Goal: Transaction & Acquisition: Purchase product/service

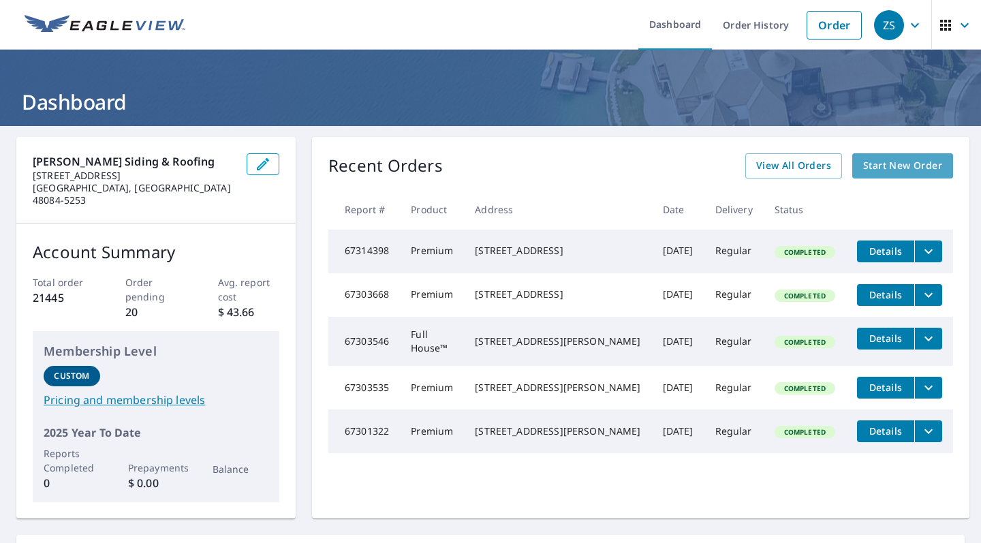
click at [898, 171] on span "Start New Order" at bounding box center [902, 165] width 79 height 17
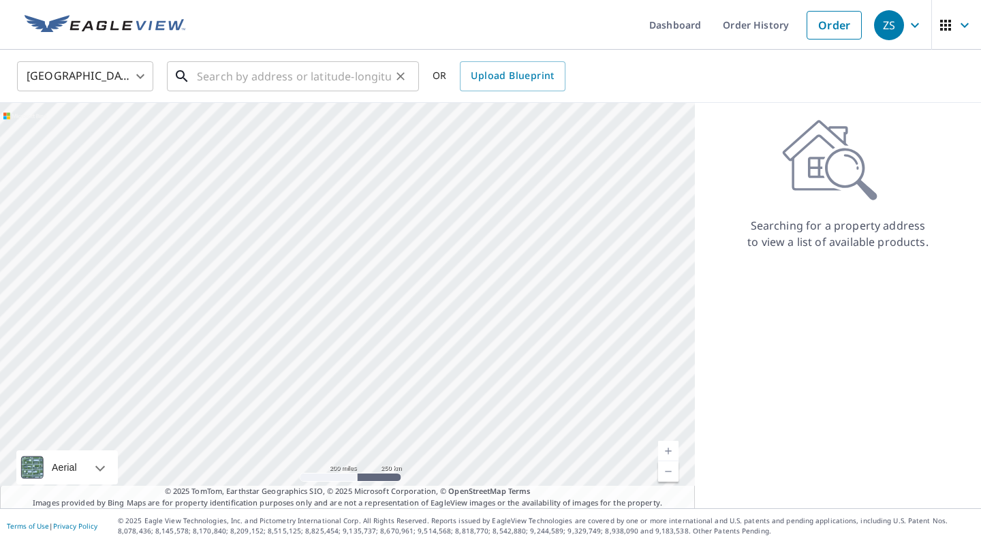
click at [334, 78] on input "text" at bounding box center [294, 76] width 194 height 38
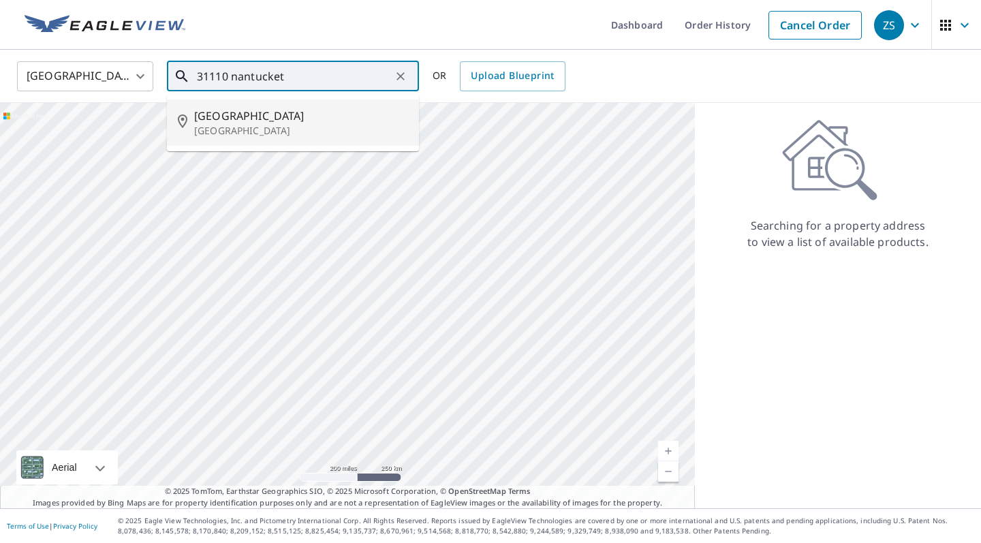
click at [269, 112] on span "[GEOGRAPHIC_DATA]" at bounding box center [301, 116] width 214 height 16
type input "[STREET_ADDRESS]"
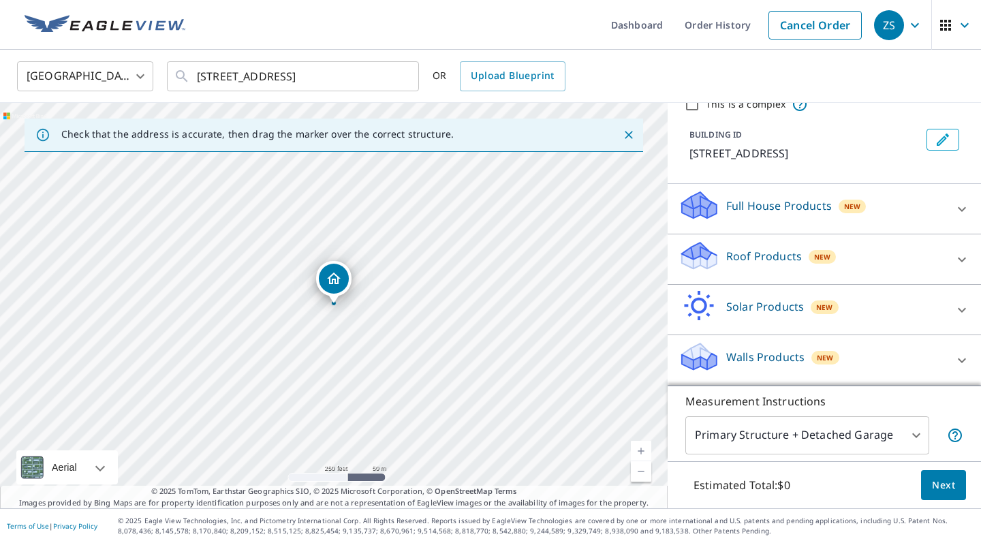
scroll to position [76, 0]
click at [821, 249] on div "New" at bounding box center [821, 256] width 27 height 16
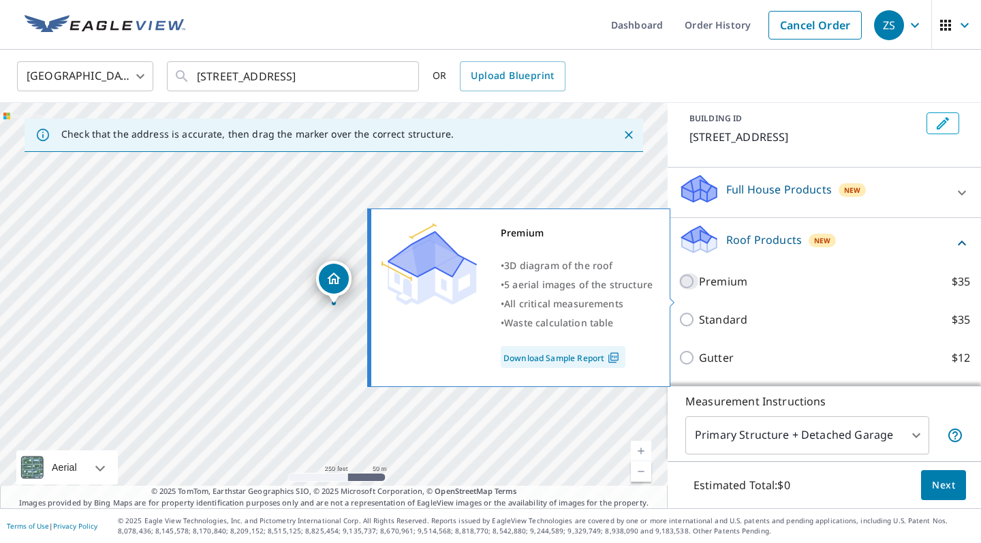
click at [690, 289] on input "Premium $35" at bounding box center [688, 281] width 20 height 16
checkbox input "true"
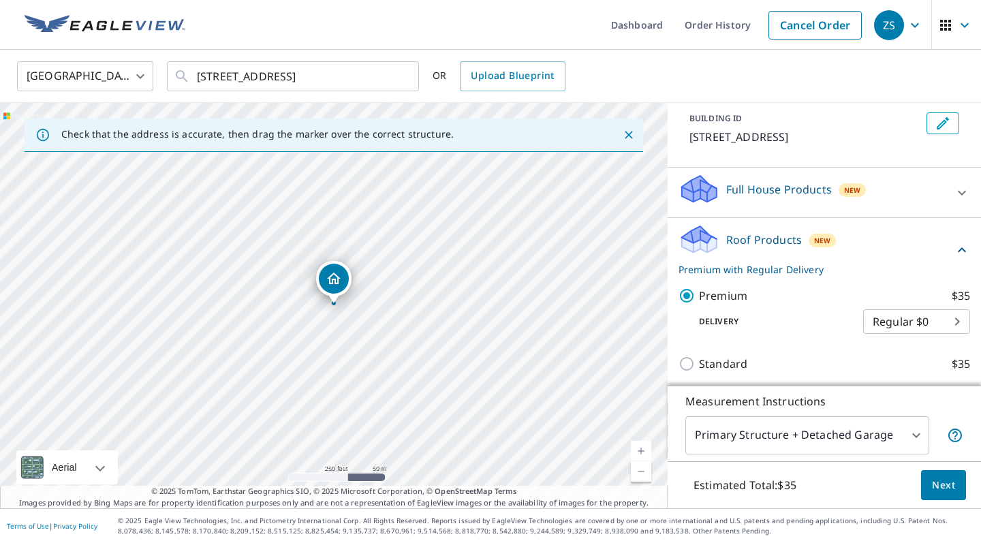
click at [940, 490] on span "Next" at bounding box center [943, 485] width 23 height 17
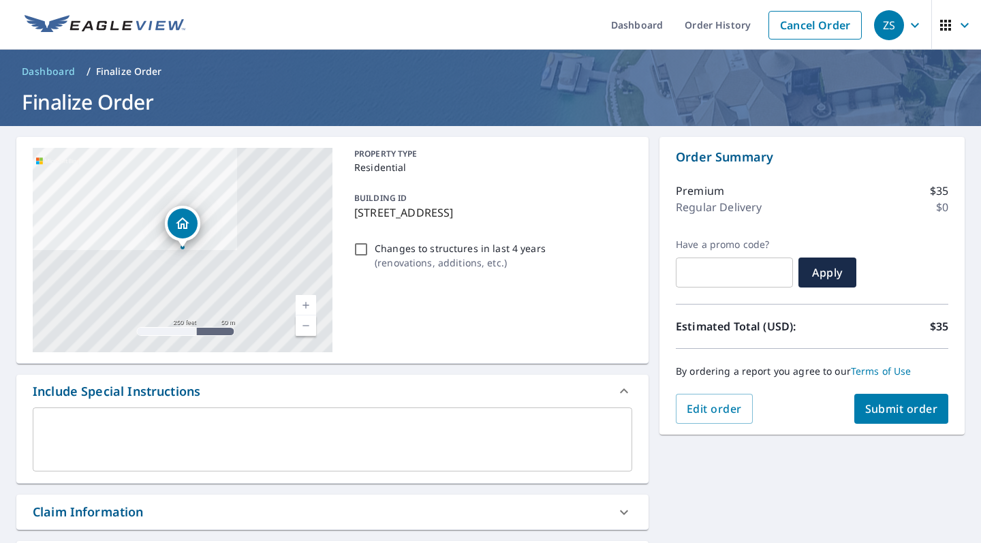
scroll to position [285, 0]
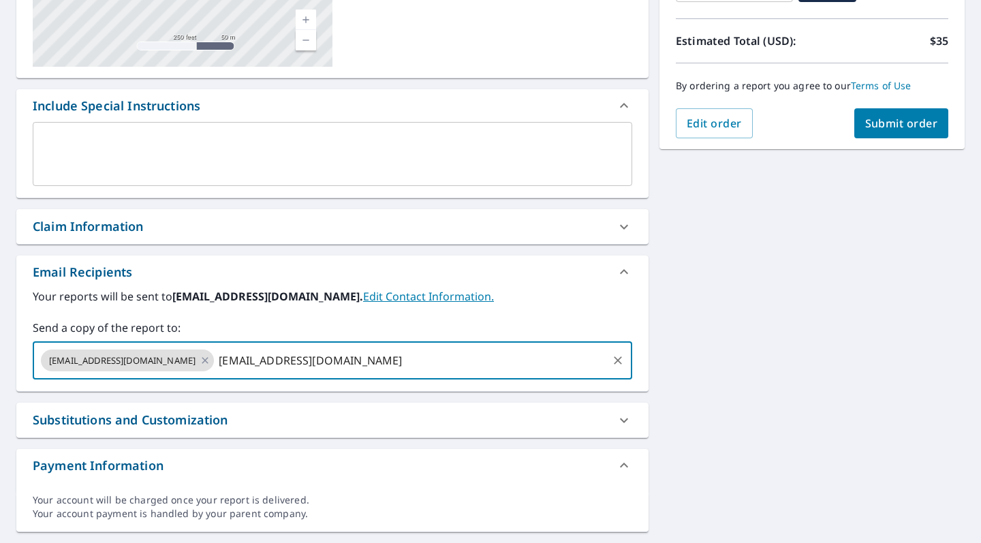
type input "[EMAIL_ADDRESS][DOMAIN_NAME]"
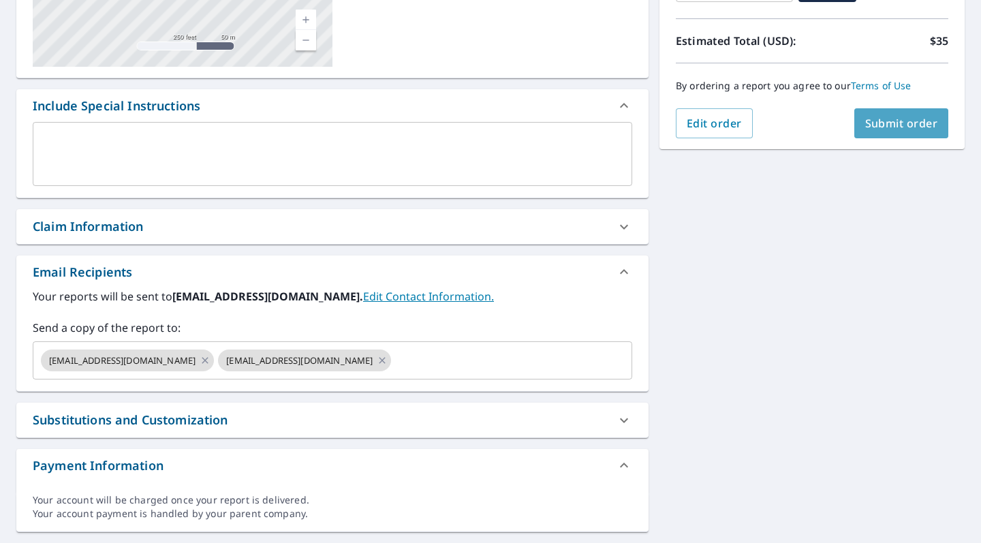
click at [887, 120] on span "Submit order" at bounding box center [901, 123] width 73 height 15
checkbox input "true"
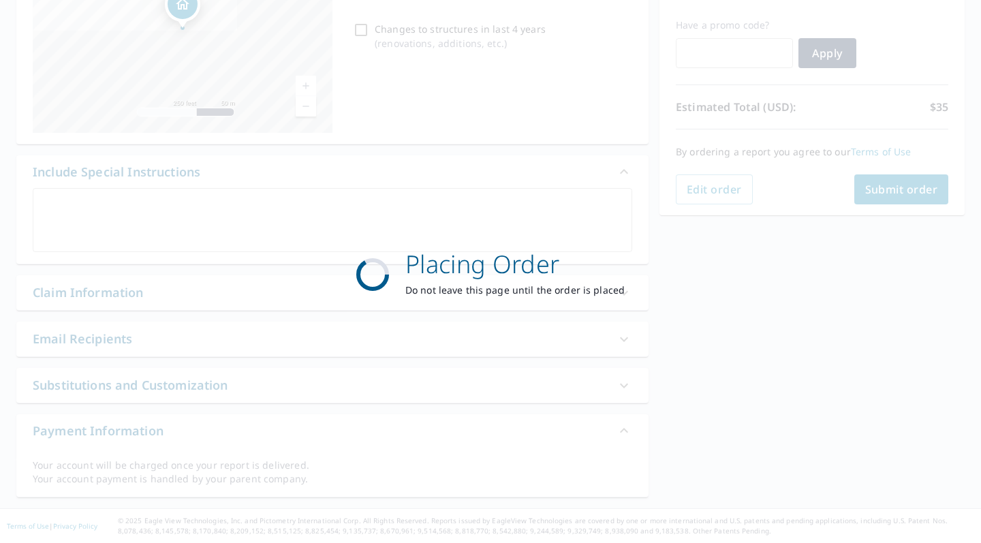
scroll to position [219, 0]
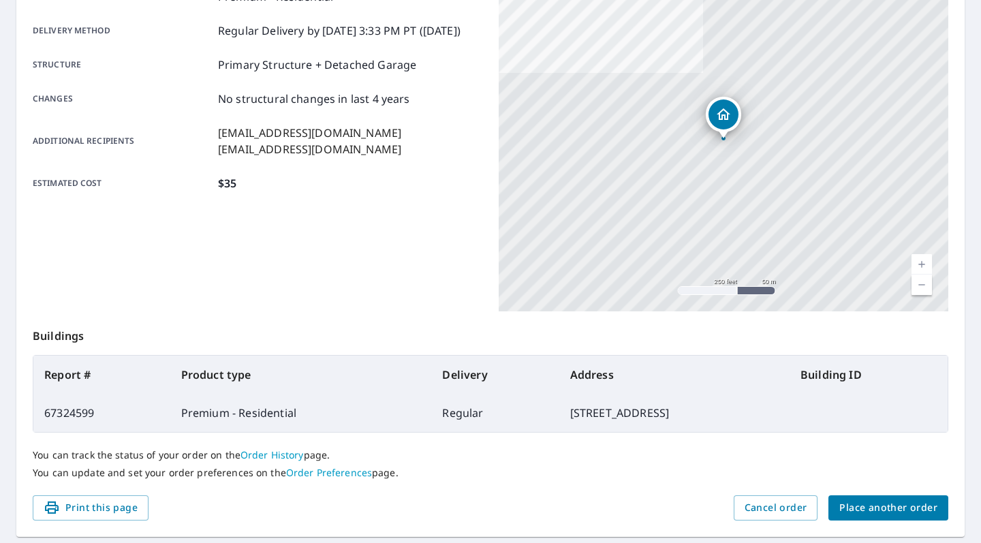
click at [895, 501] on span "Place another order" at bounding box center [888, 507] width 98 height 17
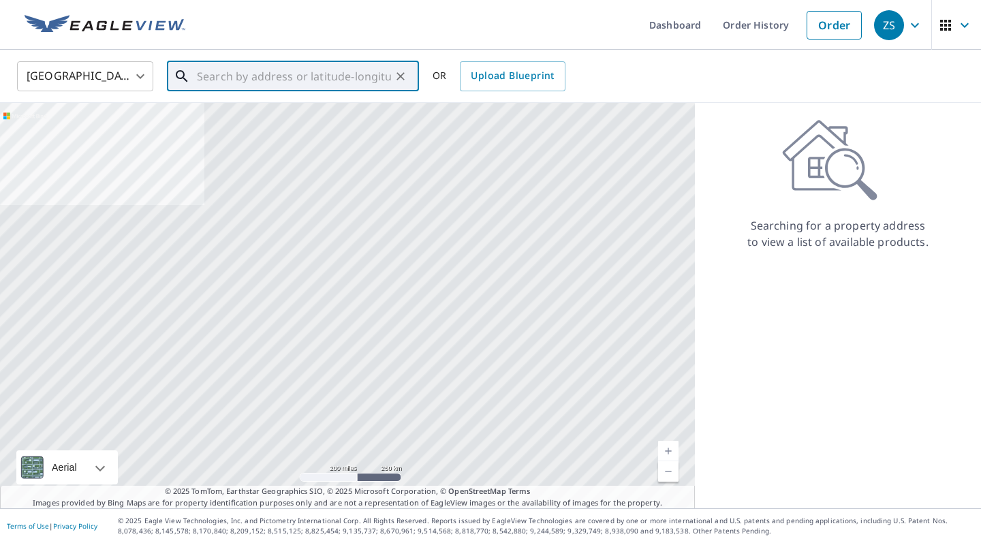
click at [283, 74] on input "text" at bounding box center [294, 76] width 194 height 38
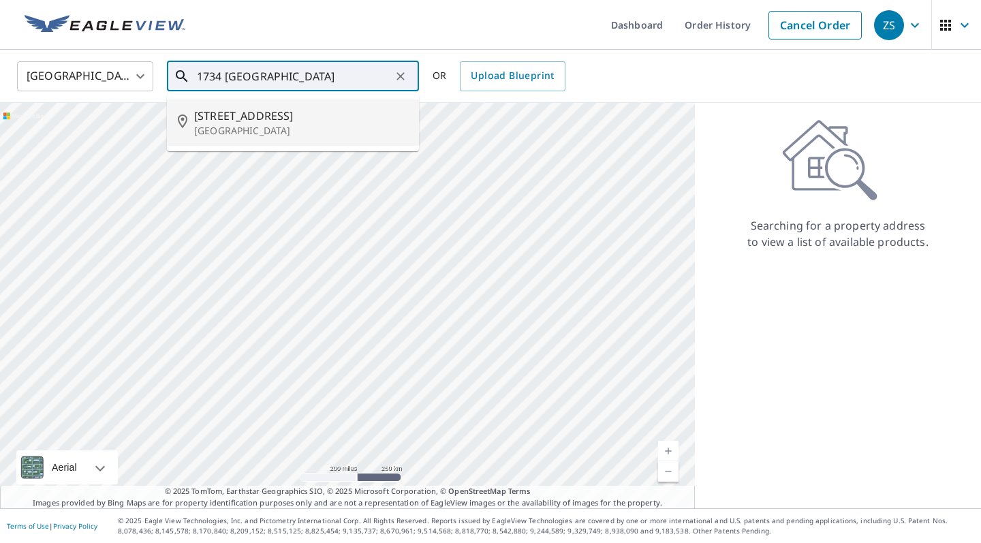
click at [243, 112] on span "[STREET_ADDRESS]" at bounding box center [301, 116] width 214 height 16
type input "[STREET_ADDRESS]"
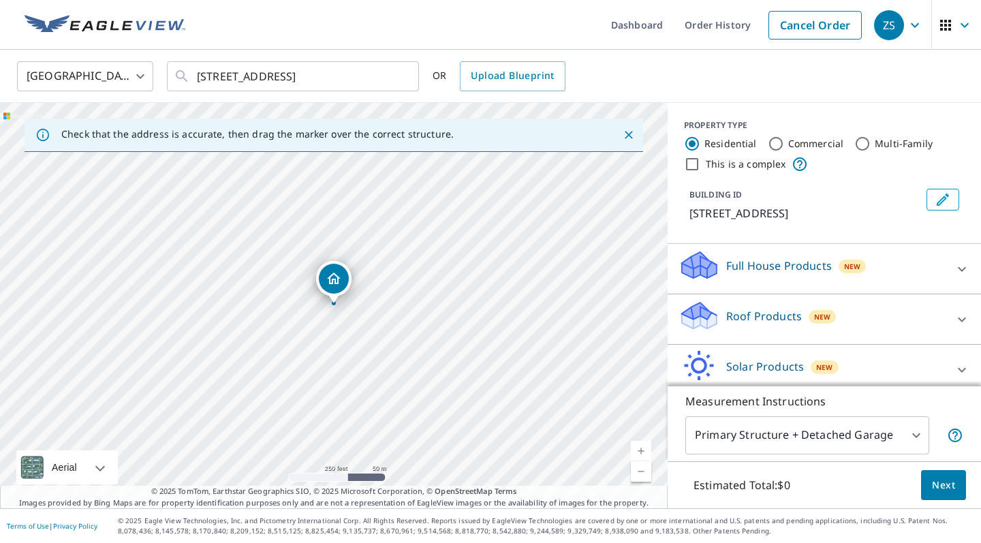
scroll to position [44, 0]
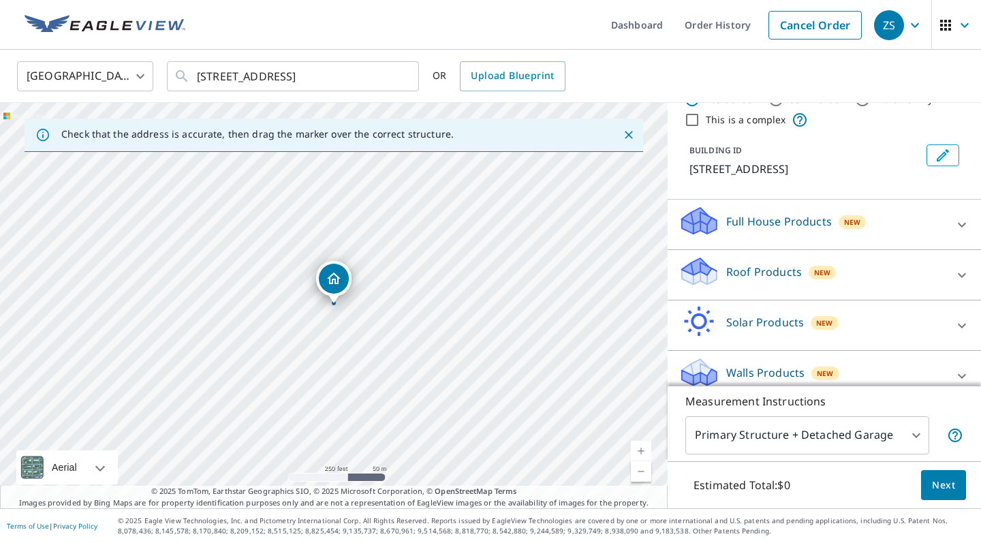
click at [780, 266] on p "Roof Products" at bounding box center [764, 272] width 76 height 16
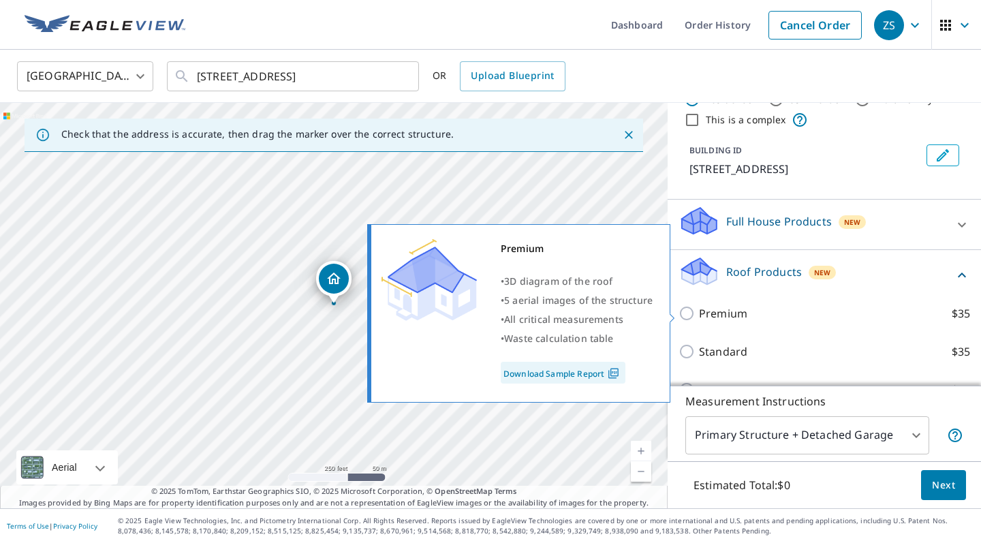
click at [689, 312] on input "Premium $35" at bounding box center [688, 313] width 20 height 16
checkbox input "true"
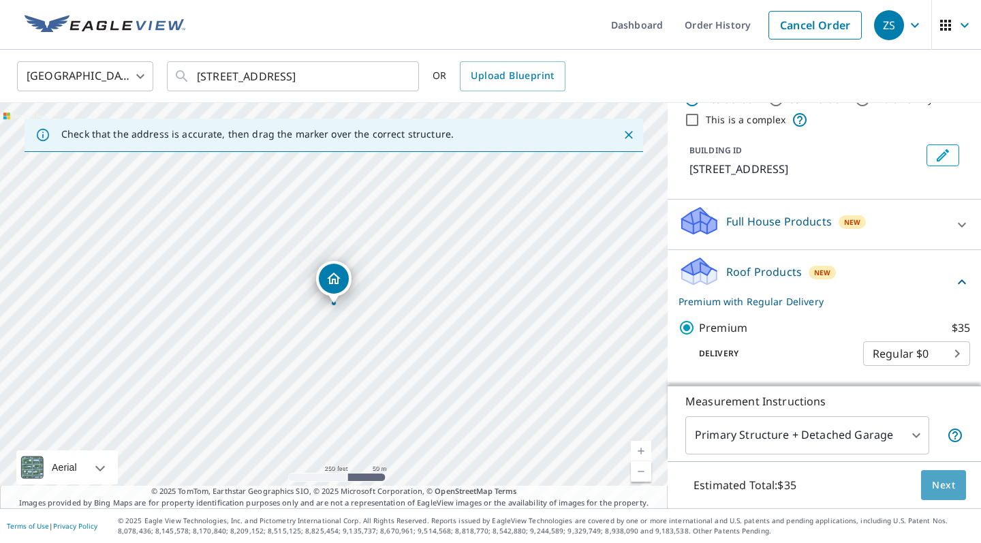
click at [943, 477] on span "Next" at bounding box center [943, 485] width 23 height 17
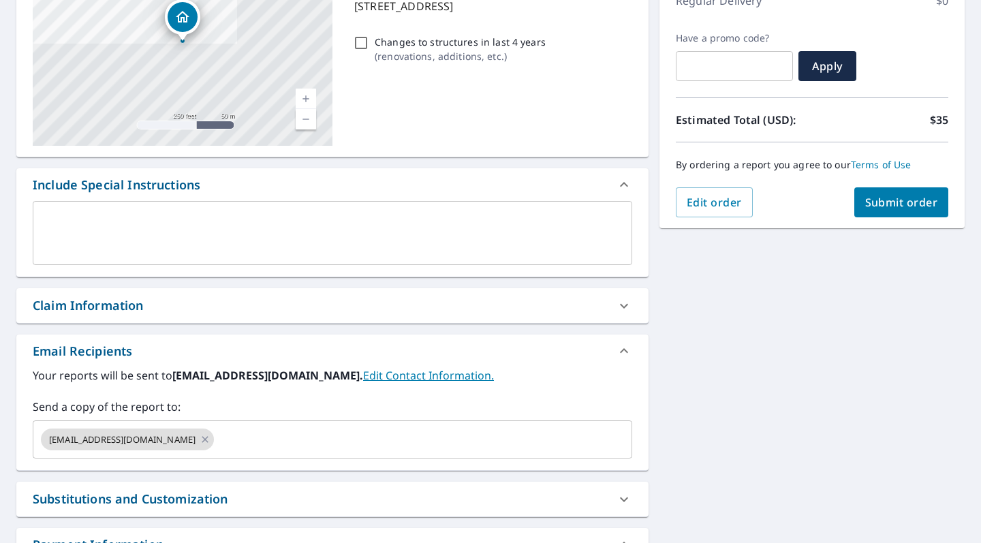
scroll to position [222, 0]
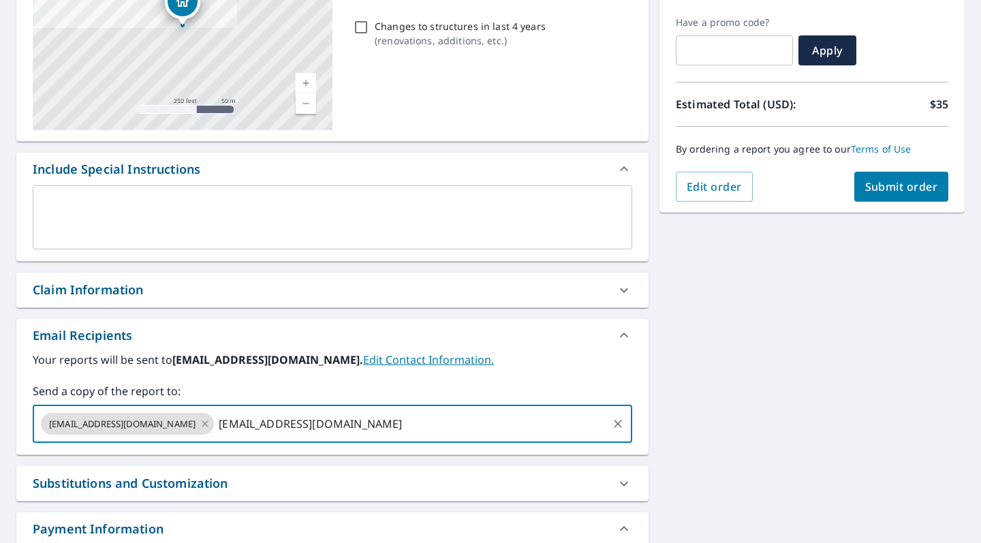
type input "[EMAIL_ADDRESS][DOMAIN_NAME]"
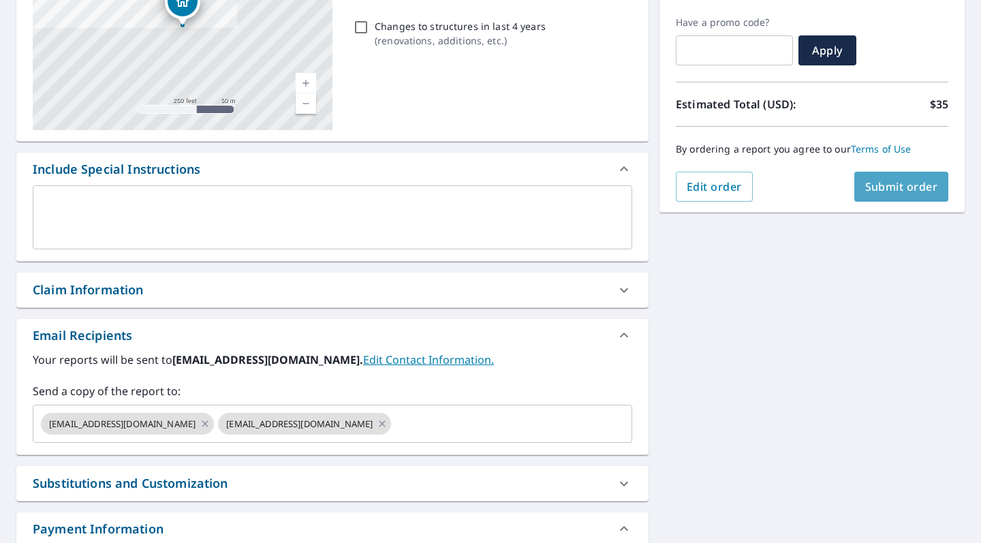
click at [874, 184] on span "Submit order" at bounding box center [901, 186] width 73 height 15
checkbox input "true"
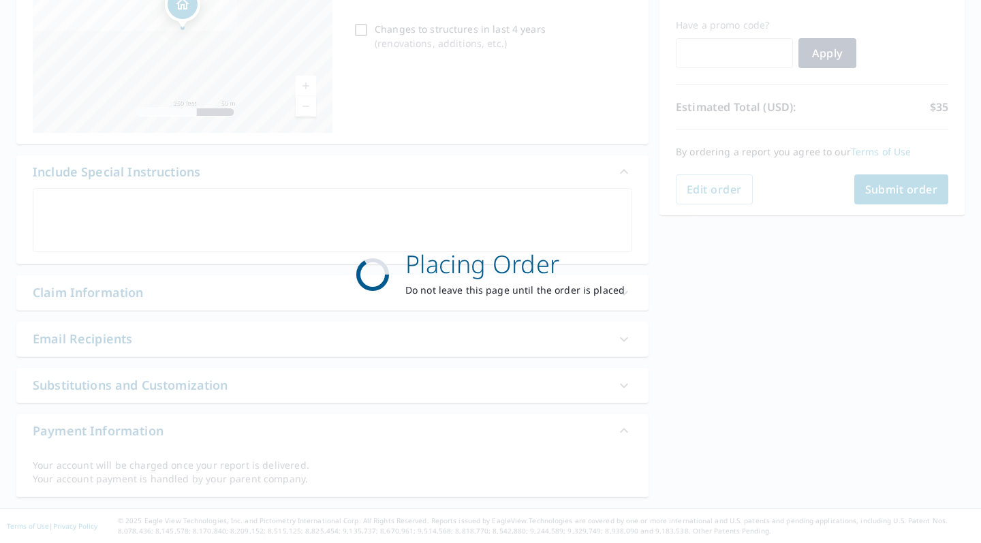
scroll to position [219, 0]
